Goal: Task Accomplishment & Management: Manage account settings

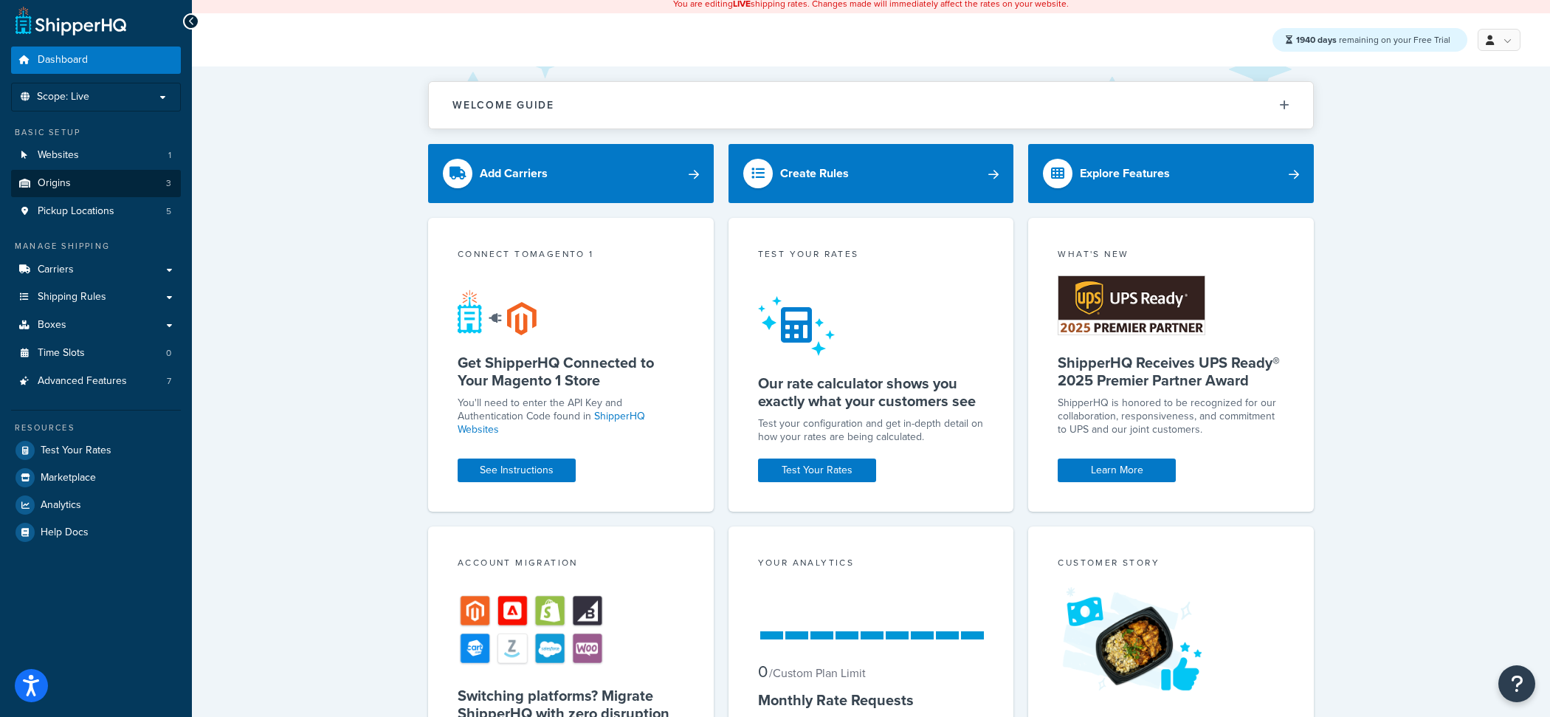
scroll to position [7, 0]
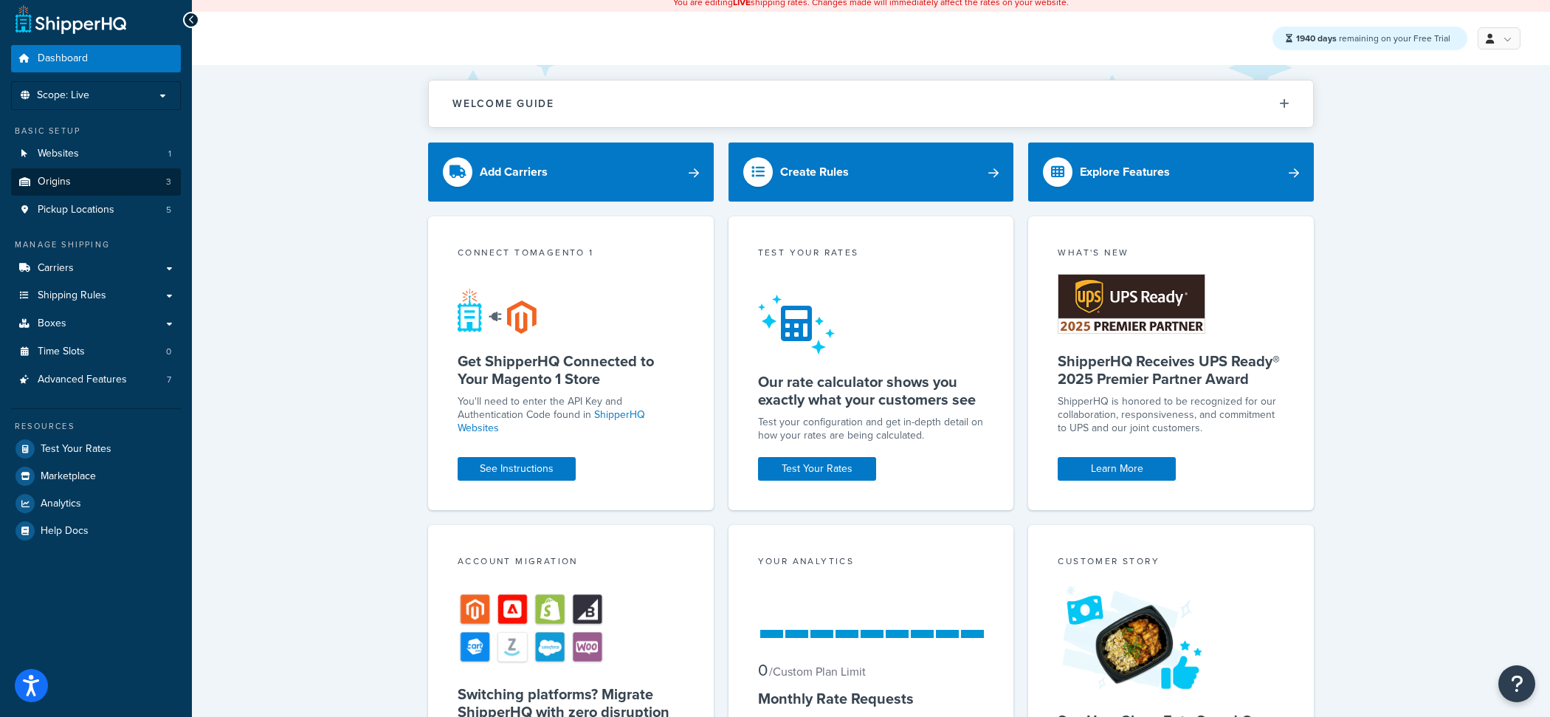
click at [135, 190] on link "Origins 3" at bounding box center [96, 181] width 170 height 27
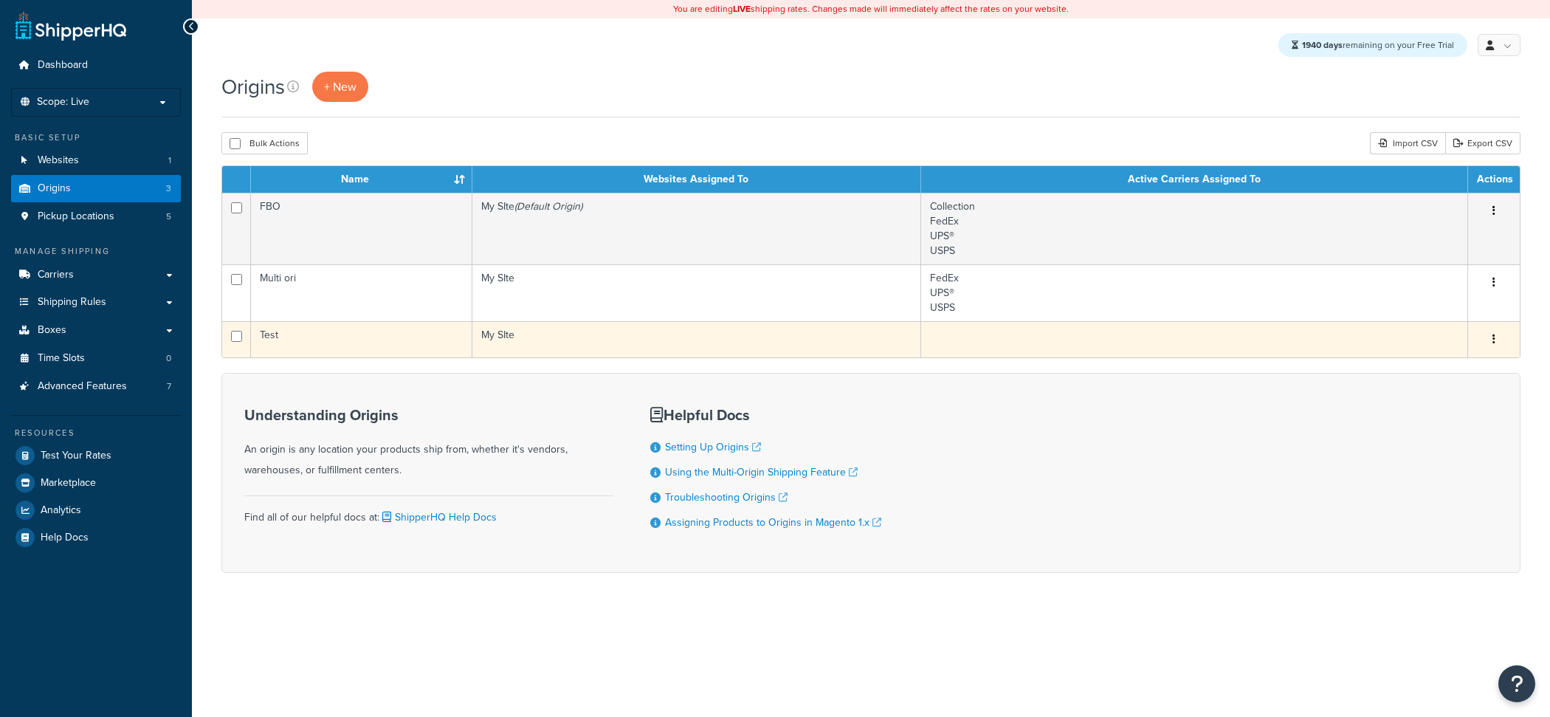
click at [356, 329] on td "Test" at bounding box center [361, 339] width 221 height 36
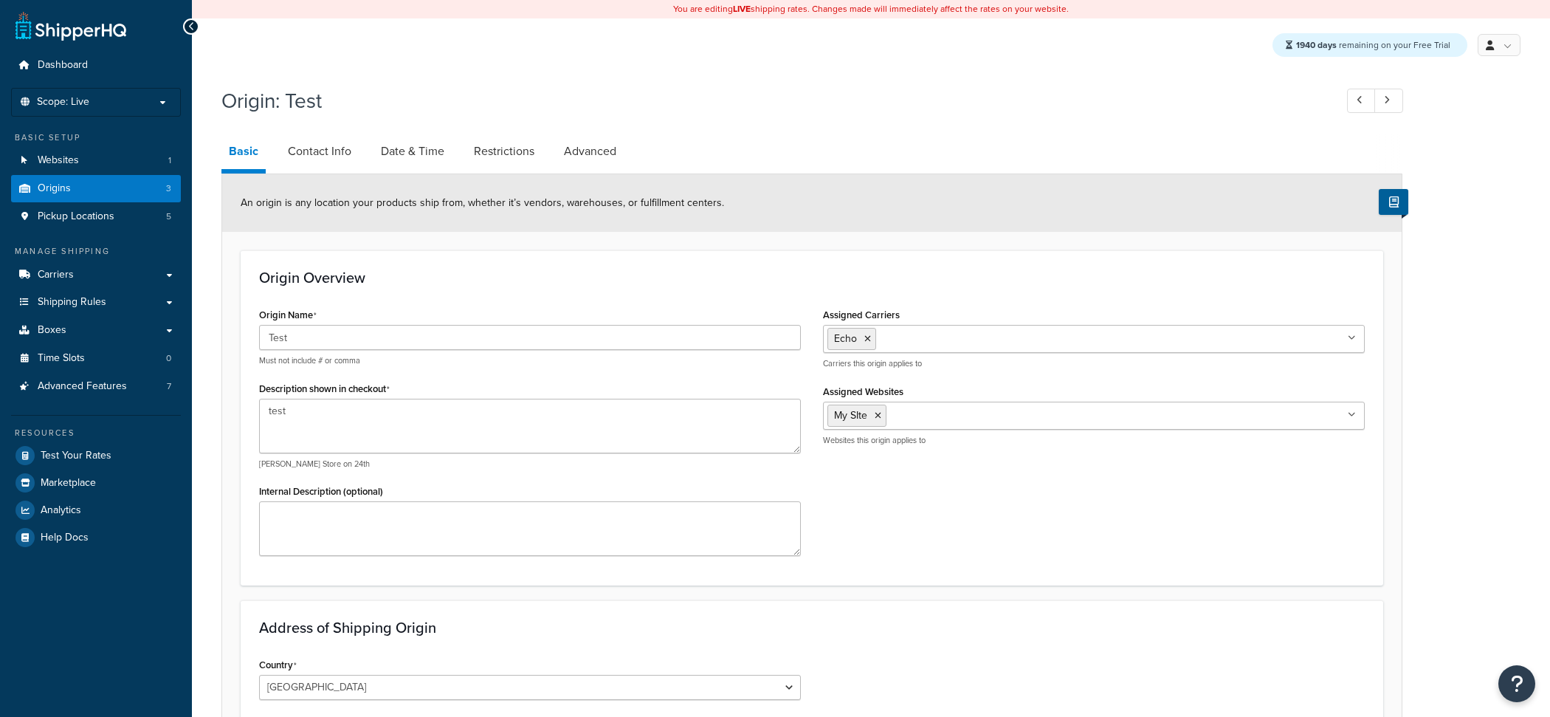
select select "3"
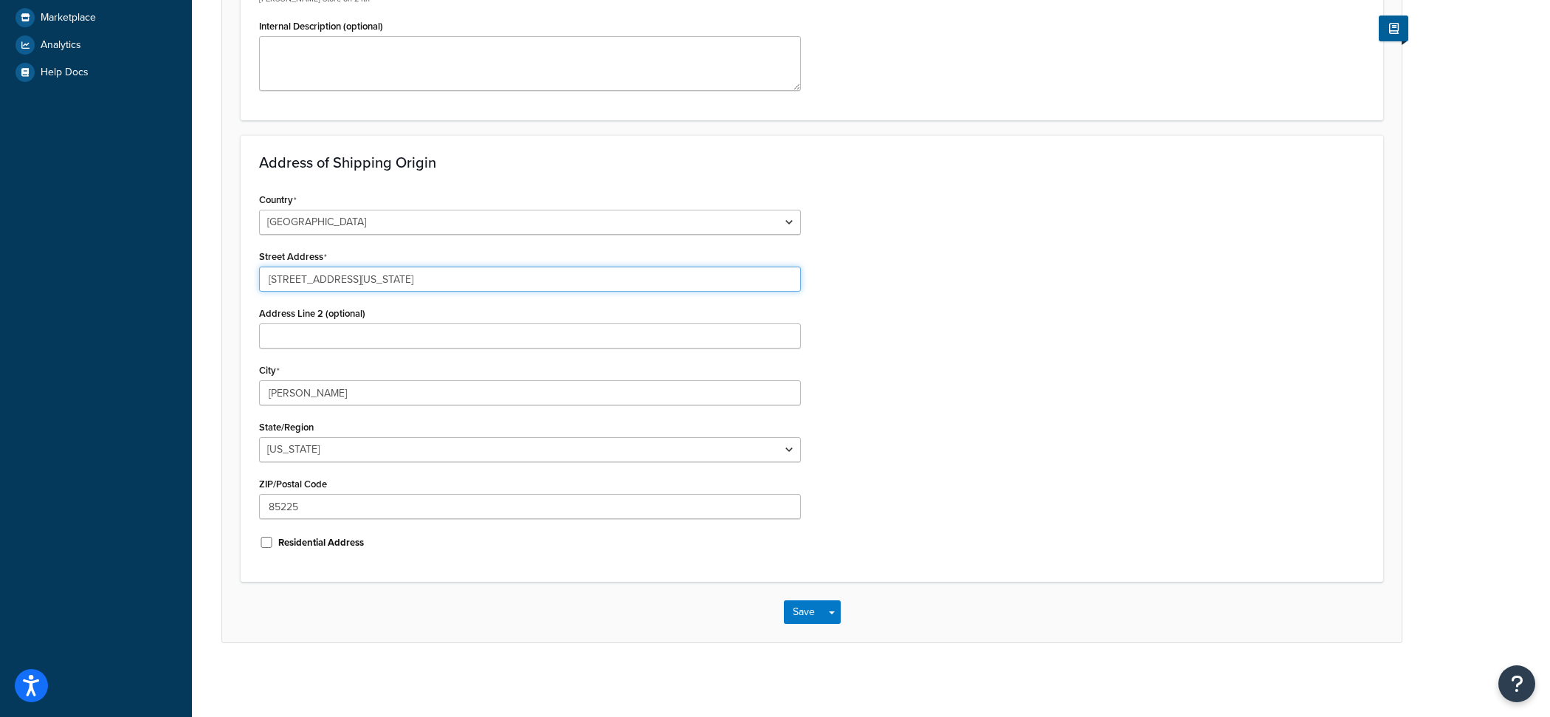
click at [336, 283] on input "3385 N Nevada St" at bounding box center [530, 278] width 542 height 25
click at [365, 396] on input "Chandler" at bounding box center [530, 392] width 542 height 25
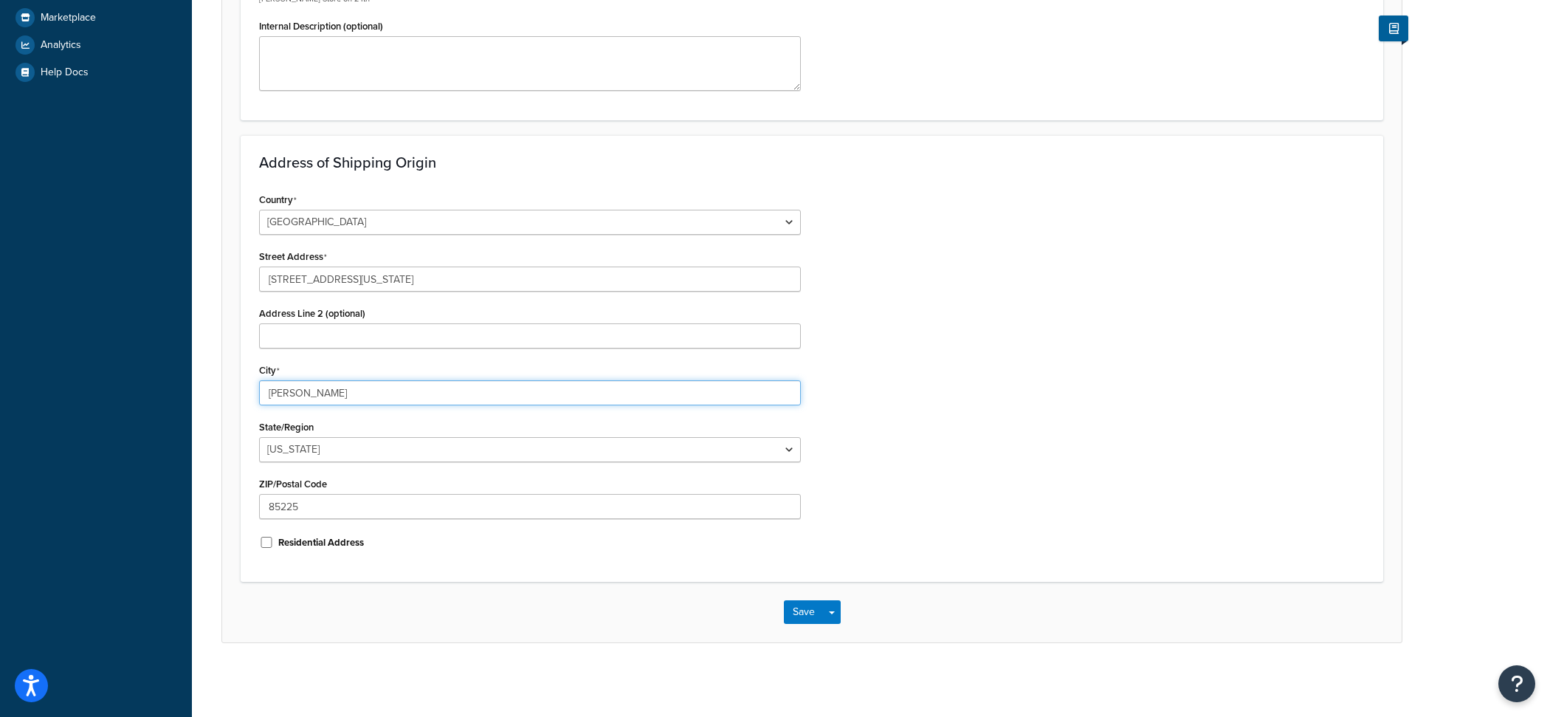
click at [365, 396] on input "Chandler" at bounding box center [530, 392] width 542 height 25
paste input "HANDLER"
type input "CHANDLER"
click at [438, 503] on input "85225" at bounding box center [530, 506] width 542 height 25
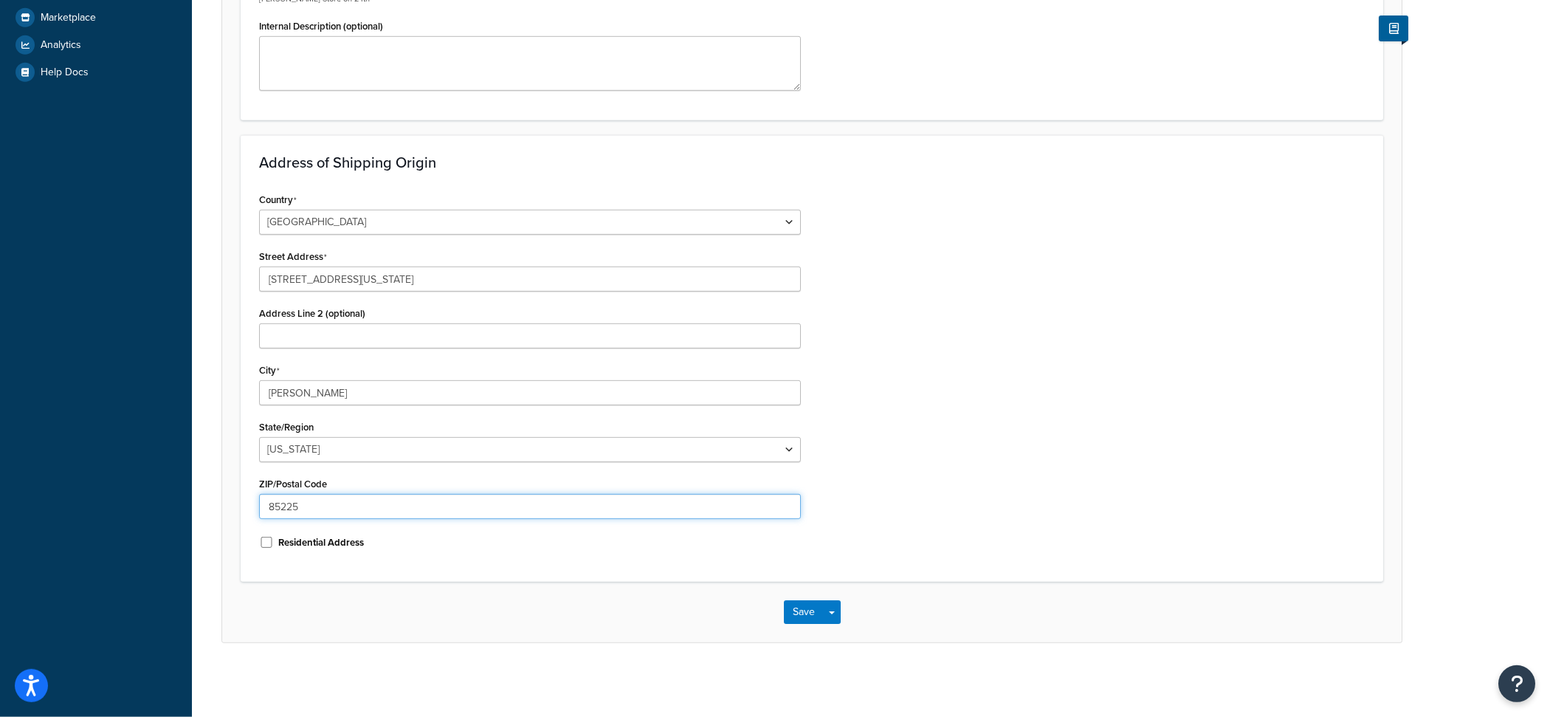
click at [438, 503] on input "85225" at bounding box center [530, 506] width 542 height 25
click at [838, 621] on button "Save Dropdown" at bounding box center [832, 613] width 18 height 24
click at [837, 635] on button "Save and Edit" at bounding box center [855, 639] width 142 height 31
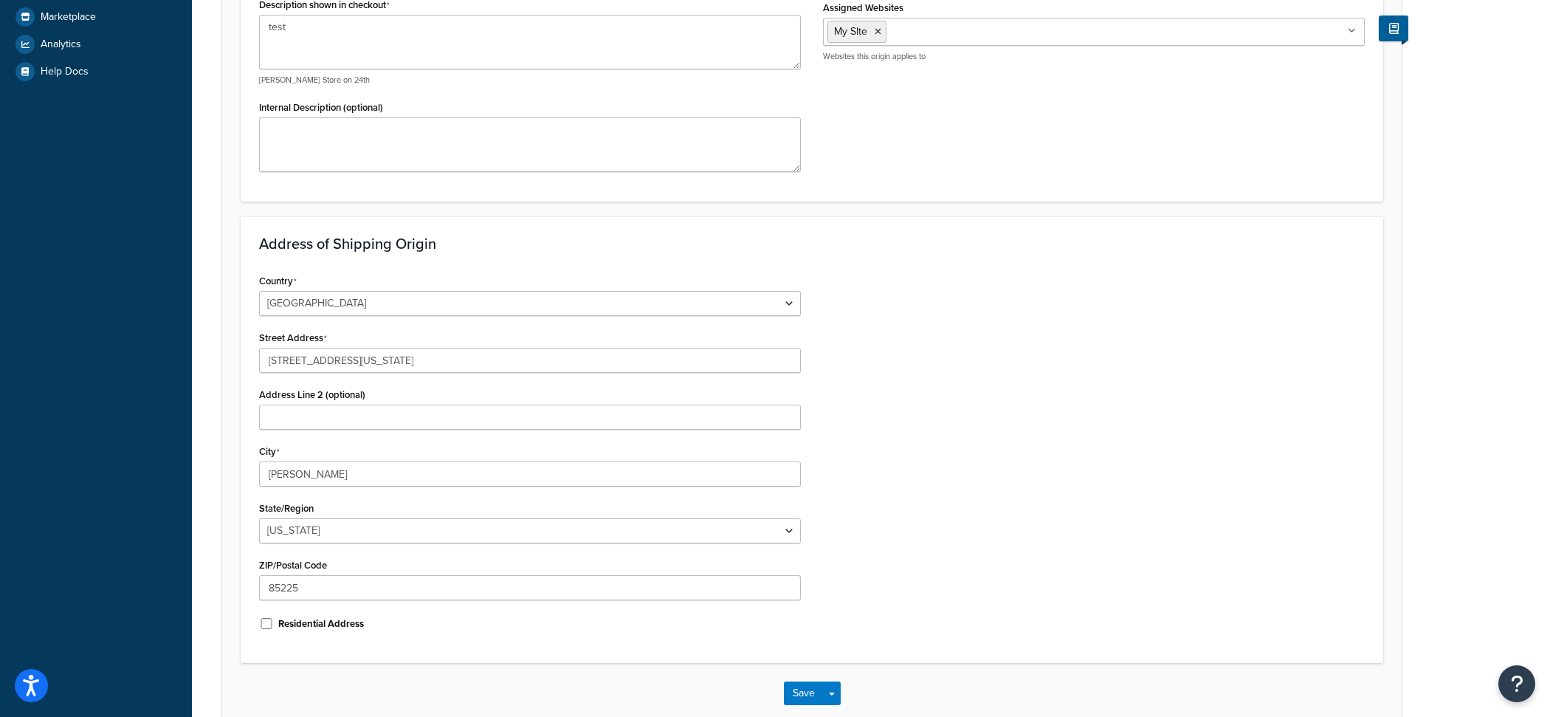
scroll to position [0, 0]
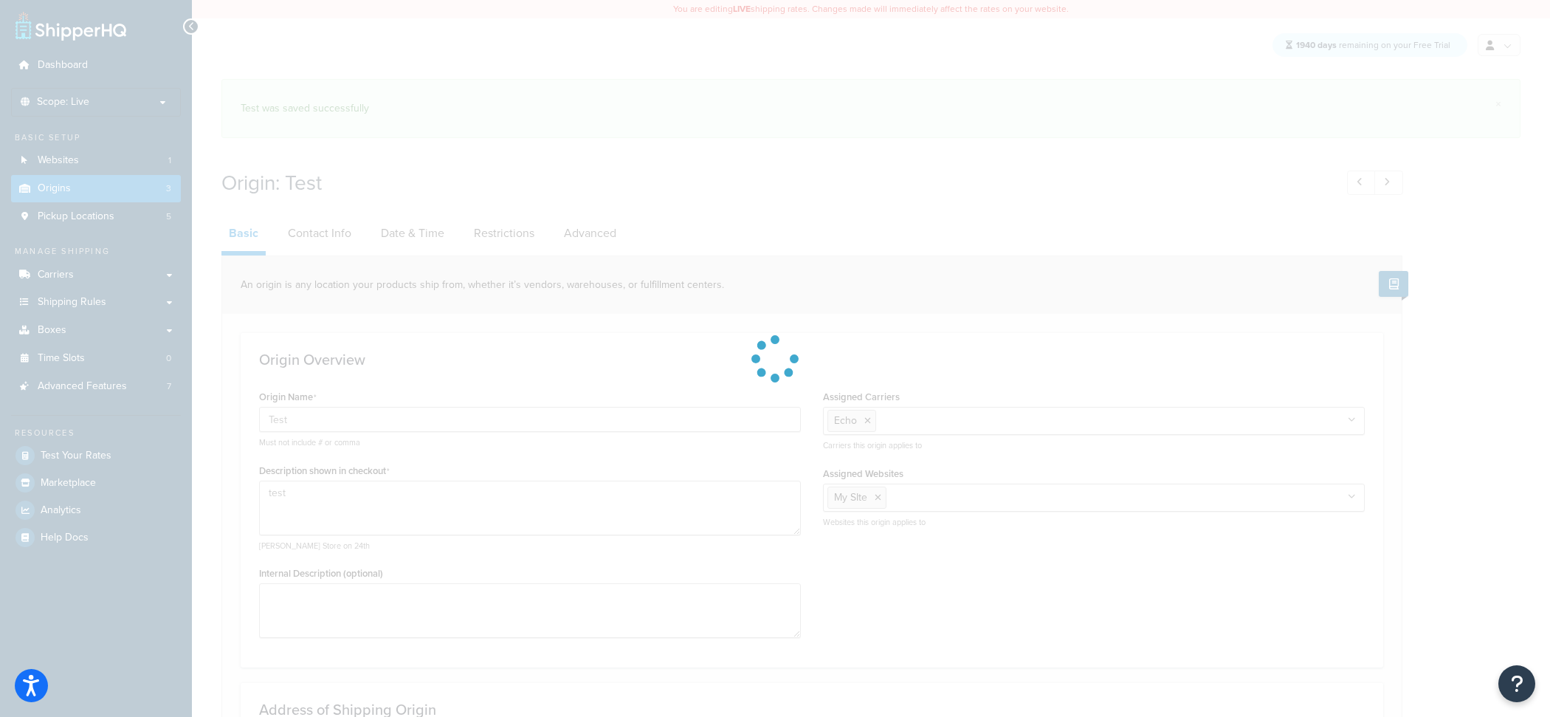
select select "3"
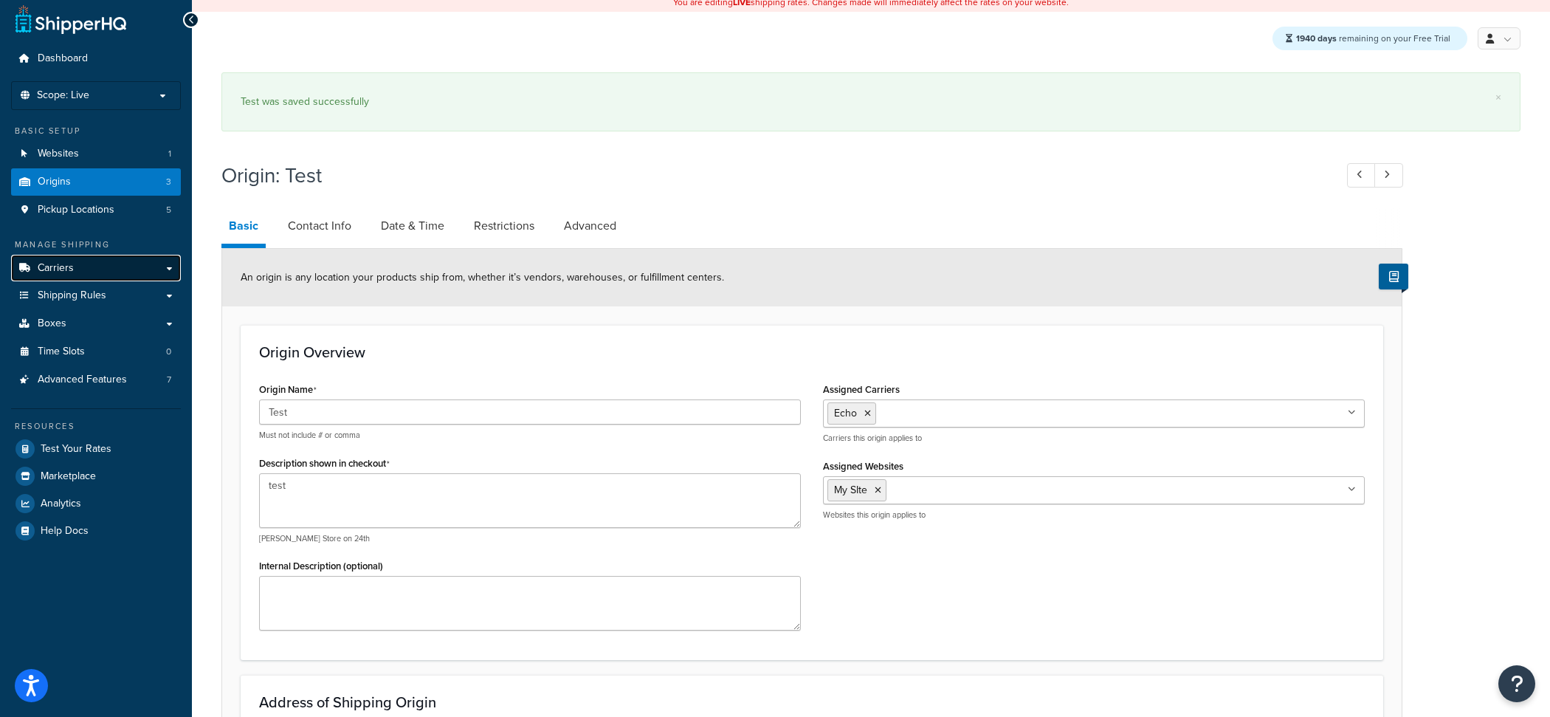
click at [91, 280] on div "Manage Shipping Carriers Carriers All Carriers 15 Method Merging Rules 7 Custom…" at bounding box center [96, 315] width 170 height 155
click at [97, 277] on link "Carriers" at bounding box center [96, 269] width 170 height 27
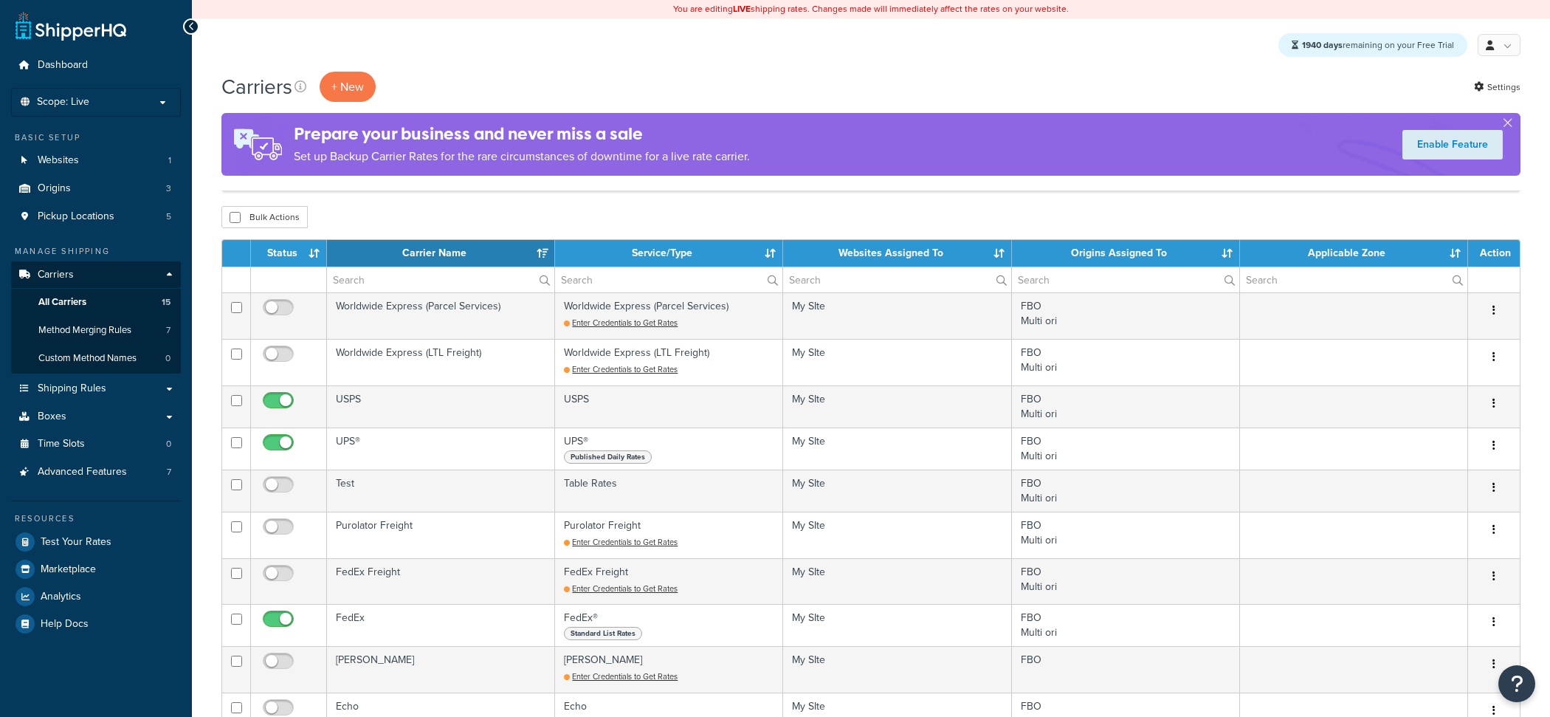
select select "15"
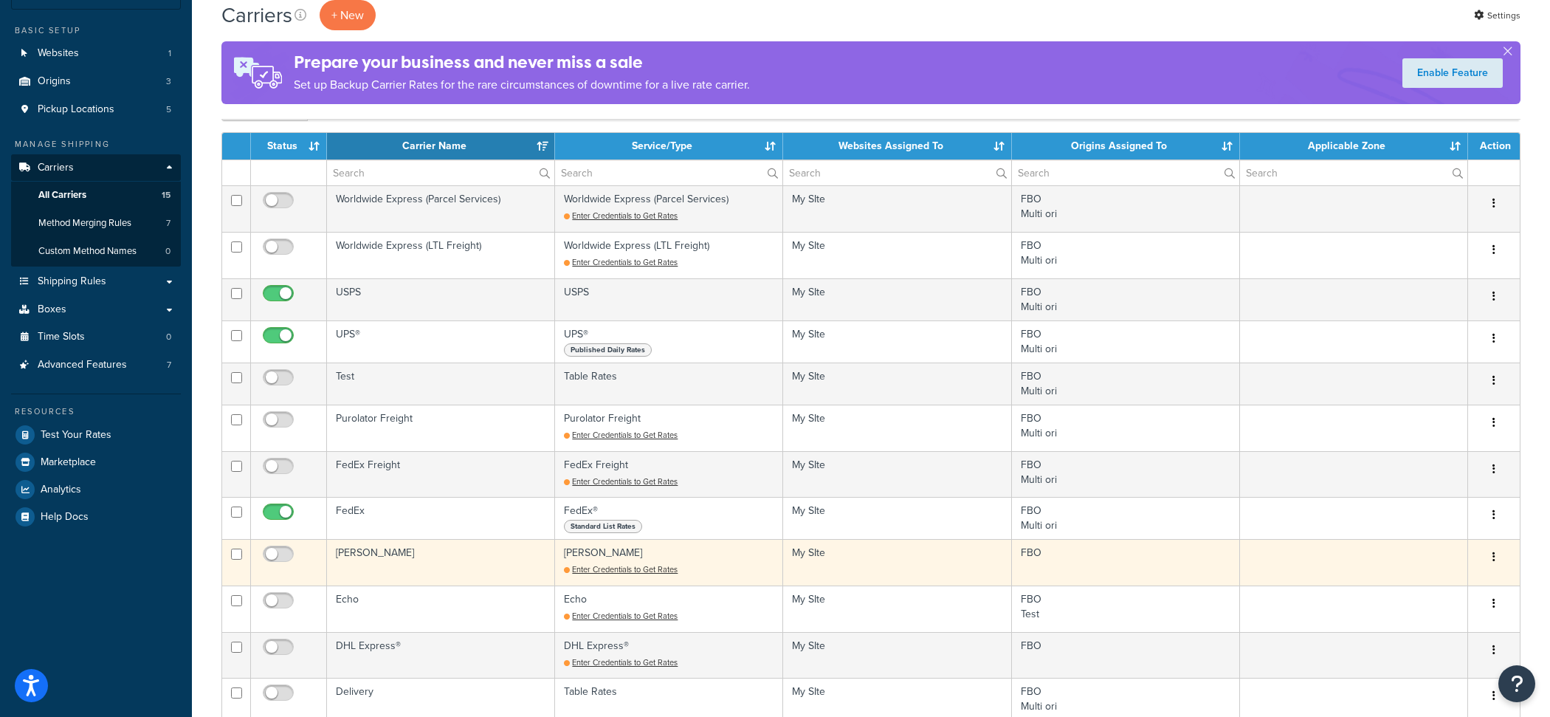
scroll to position [95, 0]
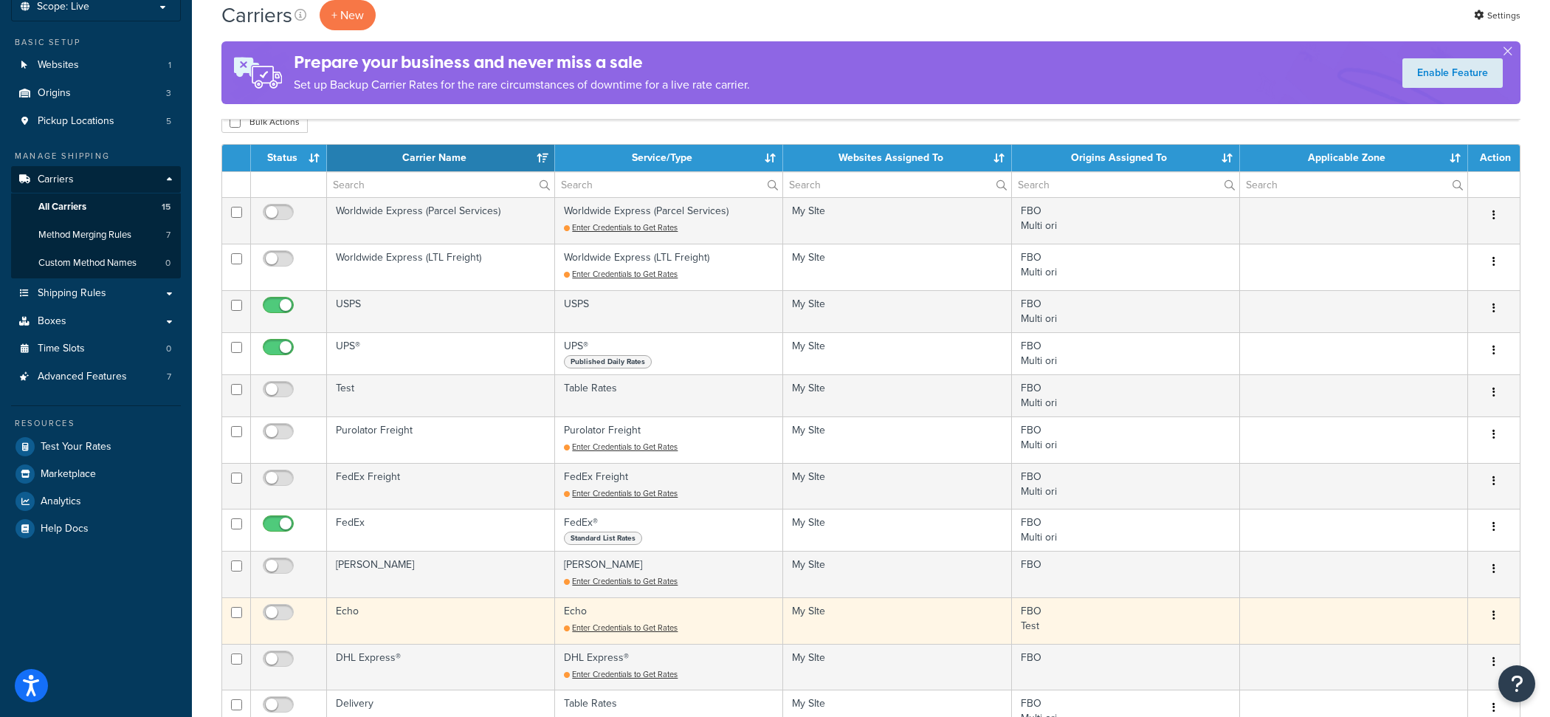
click at [668, 624] on td "Echo Enter Credentials to Get Rates" at bounding box center [669, 620] width 228 height 46
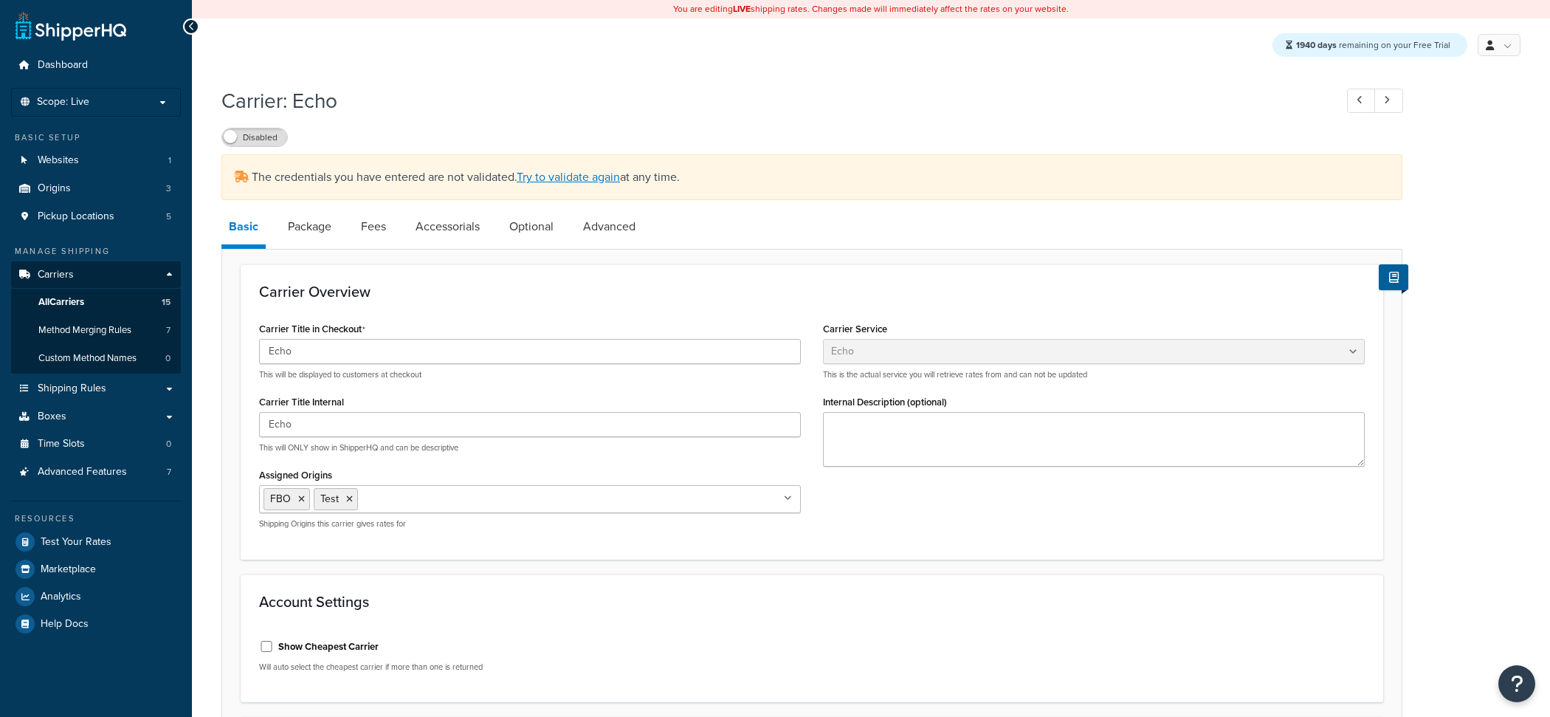
select select "echoFreight"
click at [576, 183] on link "Try to validate again" at bounding box center [568, 176] width 103 height 17
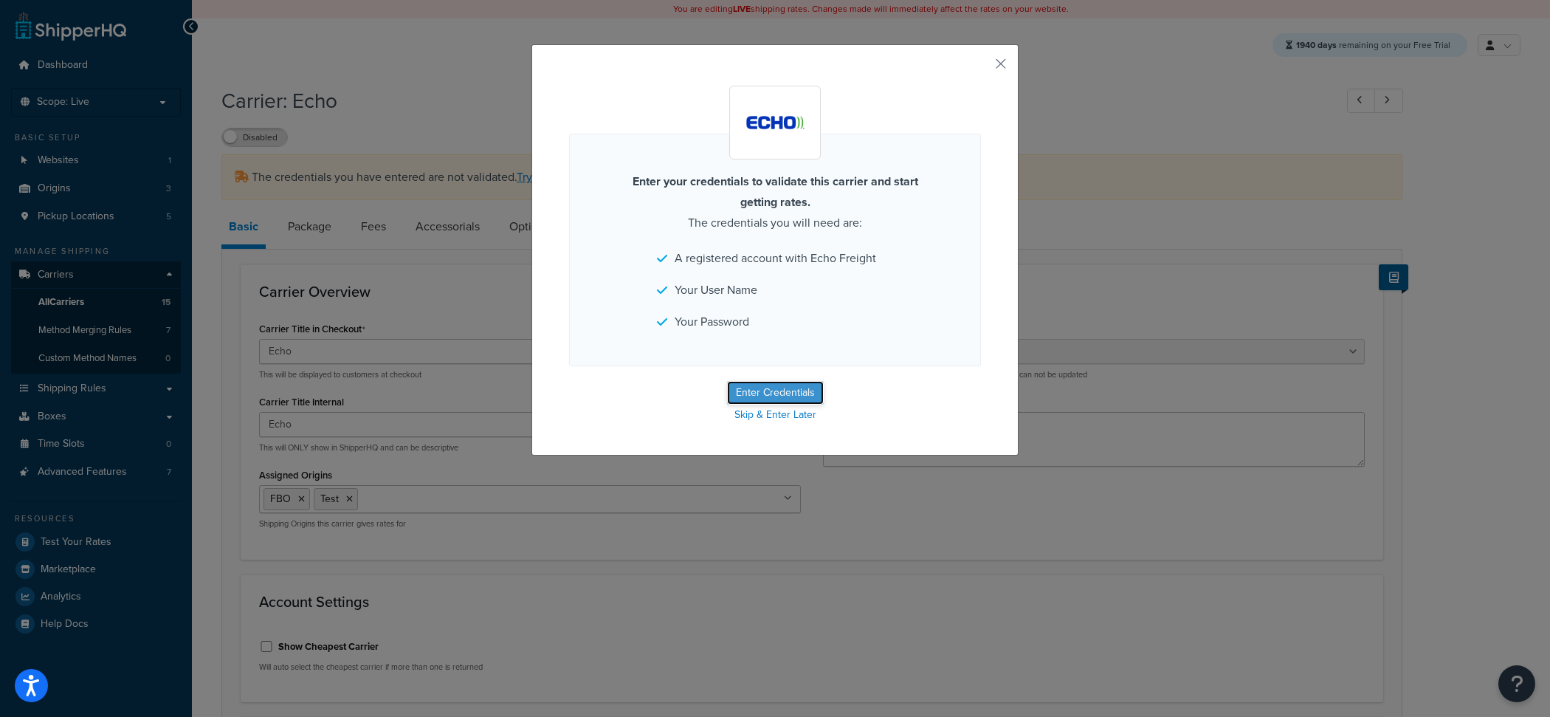
click at [801, 393] on button "Enter Credentials" at bounding box center [775, 393] width 97 height 24
select select "echoFreight"
click at [765, 392] on button "Enter Credentials" at bounding box center [775, 393] width 97 height 24
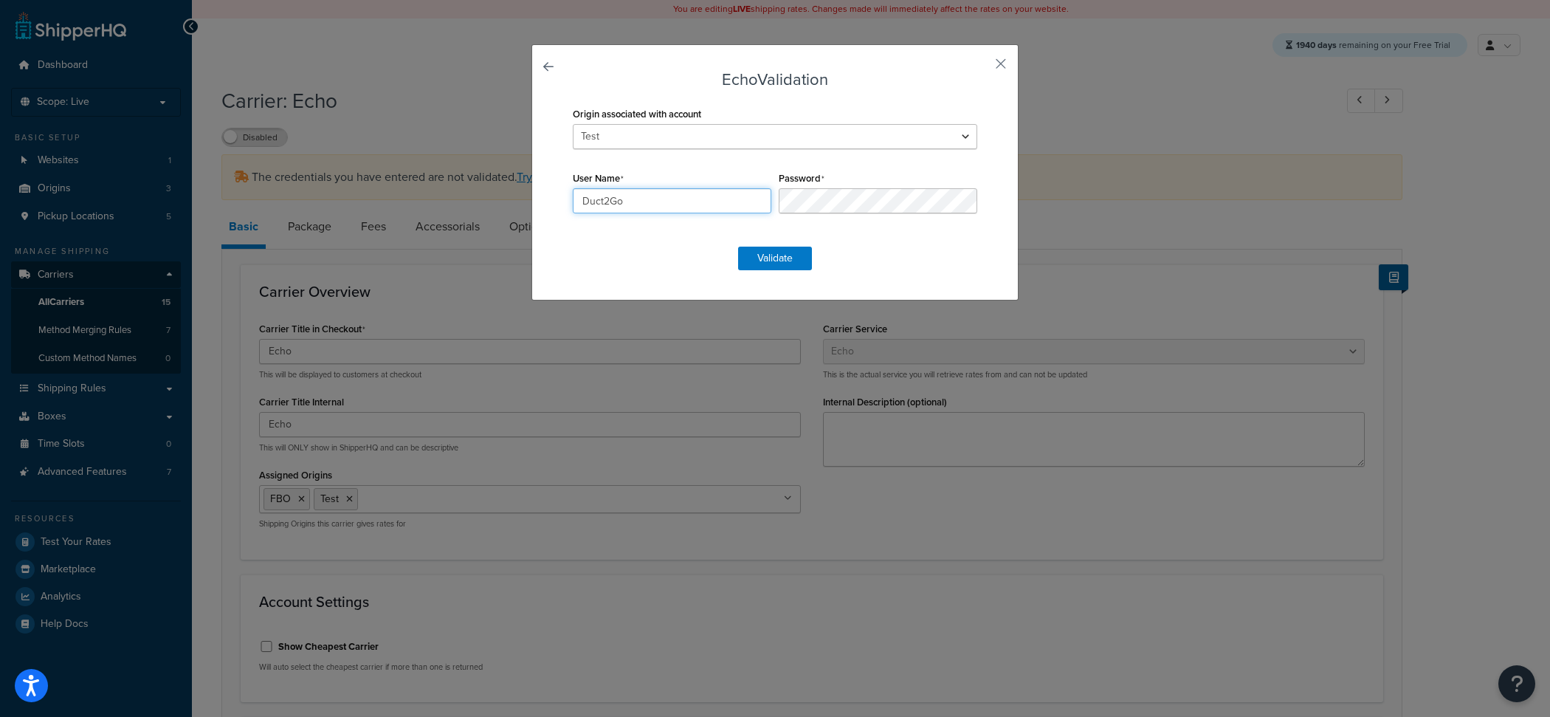
click at [715, 193] on input "Duct2Go" at bounding box center [672, 200] width 198 height 25
click at [762, 259] on button "Validate" at bounding box center [775, 258] width 74 height 24
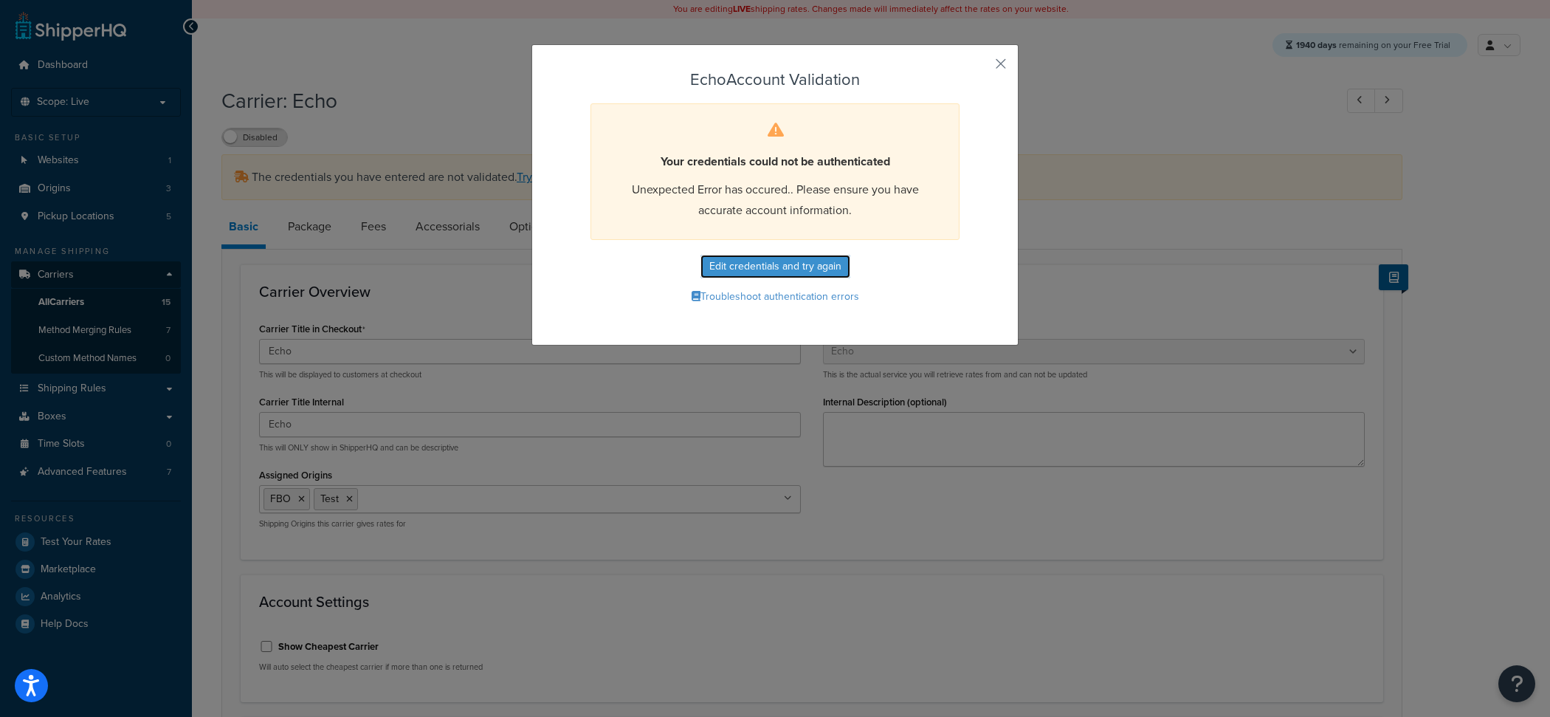
drag, startPoint x: 754, startPoint y: 274, endPoint x: 922, endPoint y: 272, distance: 168.3
click at [922, 272] on form "Echo Account Validation Your credentials could not be authenticated Unexpected …" at bounding box center [775, 189] width 412 height 237
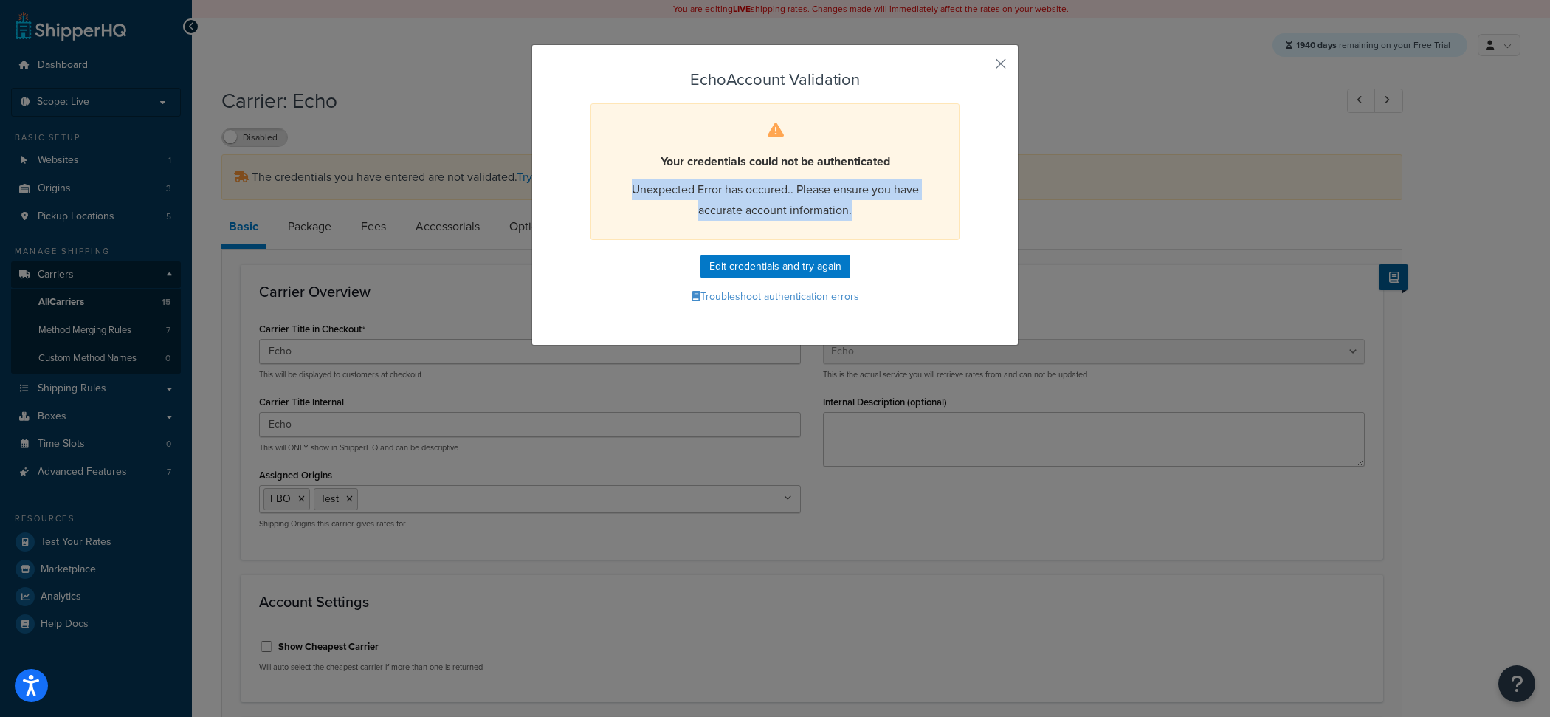
drag, startPoint x: 874, startPoint y: 219, endPoint x: 619, endPoint y: 175, distance: 258.4
click at [619, 175] on div "Your credentials could not be authenticated Unexpected Error has occured.. Plea…" at bounding box center [774, 171] width 369 height 137
copy div "Unexpected Error has occured.. Please ensure you have accurate account informat…"
